Goal: Check status: Check status

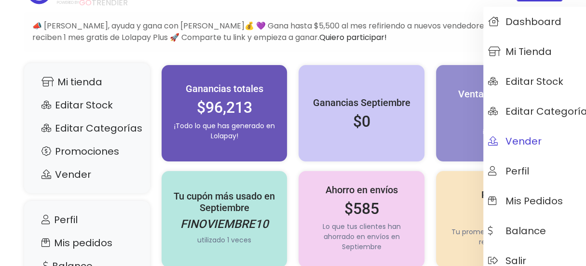
scroll to position [48, 0]
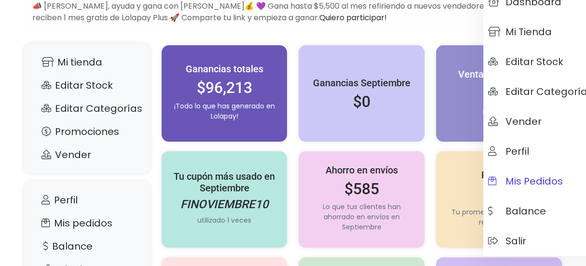
click at [538, 178] on span "Mis pedidos" at bounding box center [525, 181] width 75 height 11
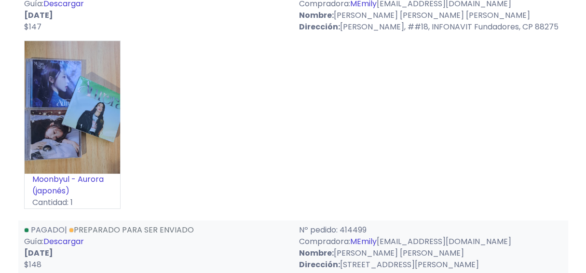
scroll to position [96, 0]
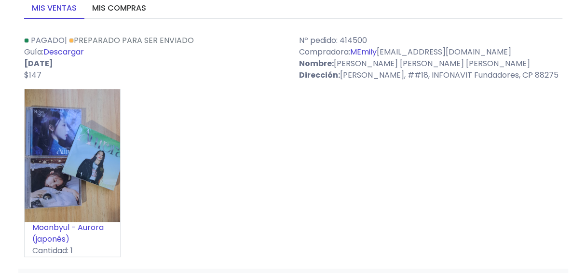
click at [76, 53] on link "Descargar" at bounding box center [63, 51] width 41 height 11
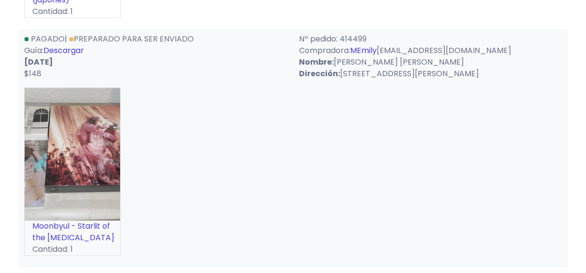
scroll to position [338, 0]
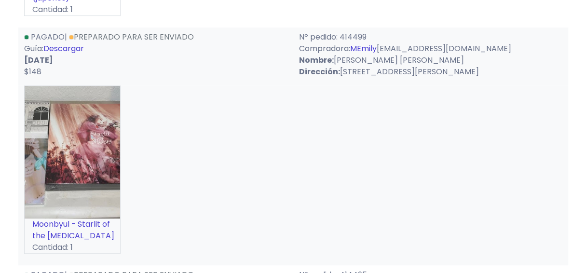
click at [81, 54] on link "Descargar" at bounding box center [63, 48] width 41 height 11
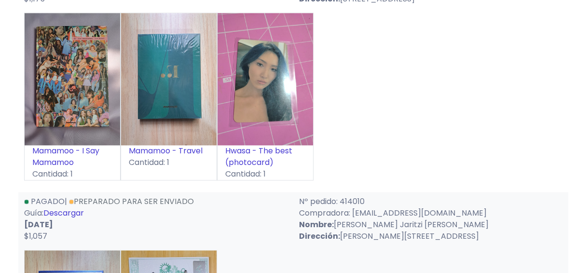
scroll to position [633, 0]
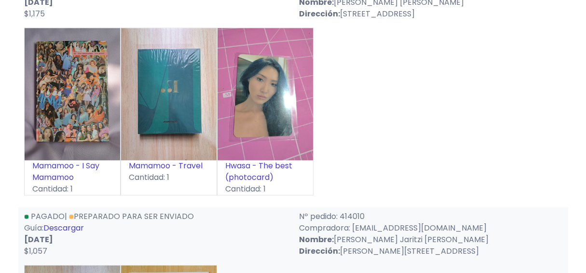
click at [49, 183] on link "Mamamoo - I Say Mamamoo" at bounding box center [65, 171] width 67 height 23
click at [177, 116] on img at bounding box center [169, 94] width 96 height 133
click at [169, 171] on link "Mamamoo - Travel" at bounding box center [166, 165] width 74 height 11
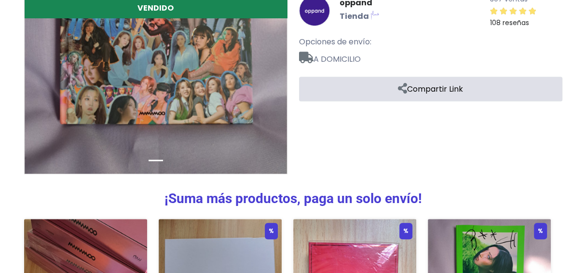
scroll to position [337, 0]
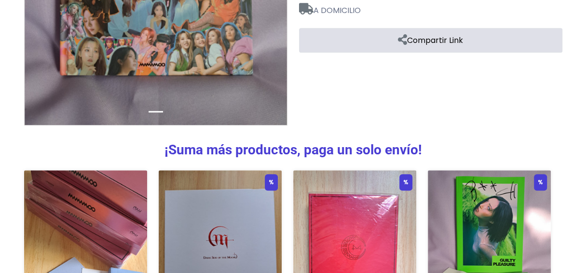
drag, startPoint x: 592, startPoint y: 52, endPoint x: 592, endPoint y: 164, distance: 111.9
click at [586, 164] on html "POWERED BY GO TRENDIER Dashboard" at bounding box center [293, 49] width 586 height 773
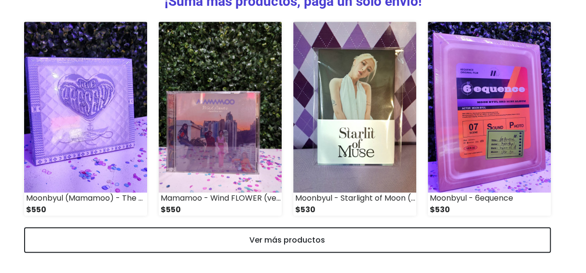
scroll to position [498, 0]
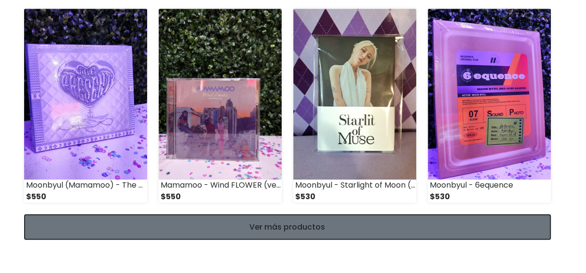
click at [518, 221] on link "Ver más productos" at bounding box center [287, 227] width 527 height 26
